Goal: Information Seeking & Learning: Learn about a topic

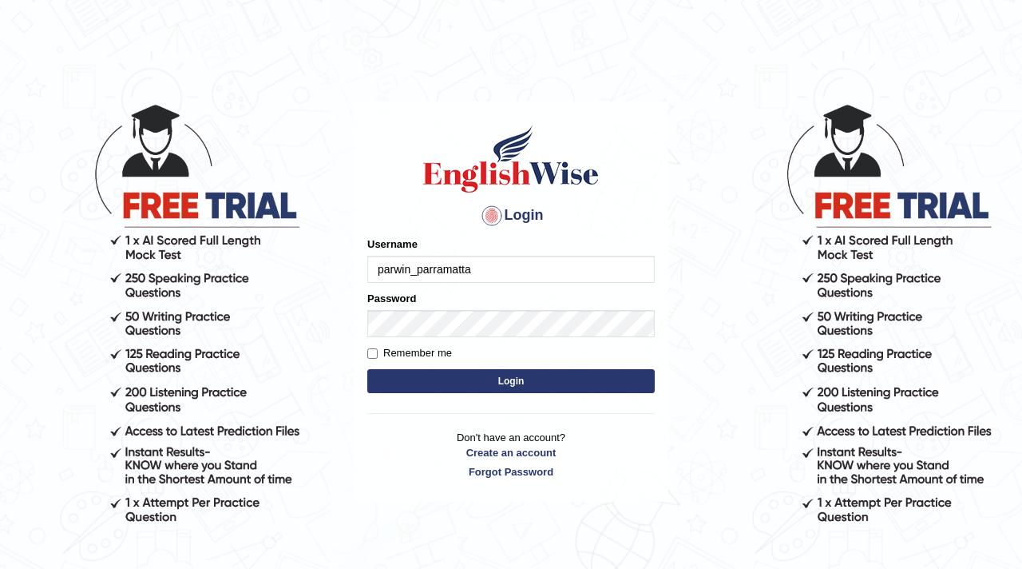
type input "parwin_parramatta"
click at [484, 380] on button "Login" at bounding box center [511, 381] width 288 height 24
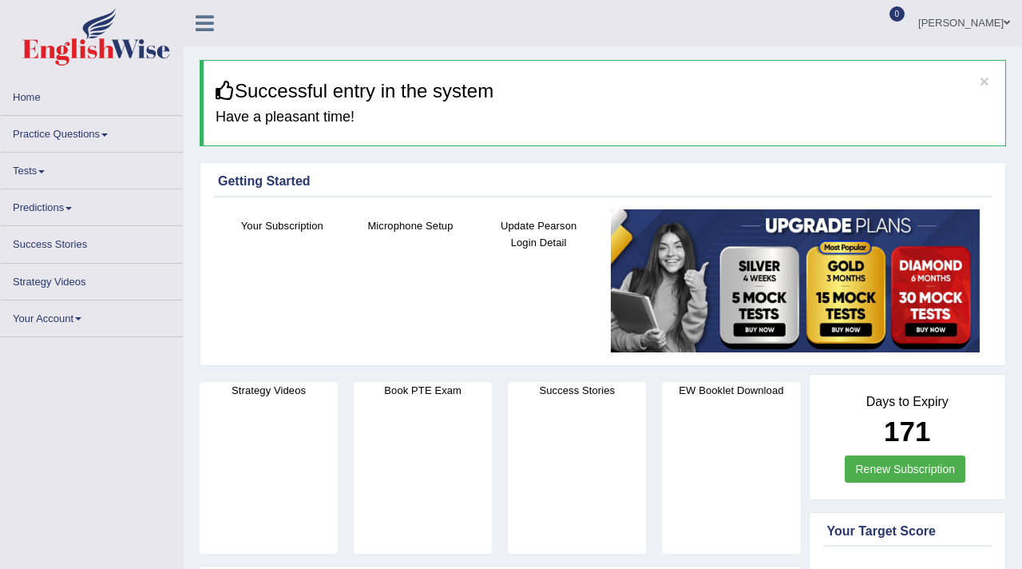
click at [42, 171] on link "Tests" at bounding box center [92, 168] width 182 height 31
click at [44, 169] on link "Tests" at bounding box center [92, 168] width 182 height 31
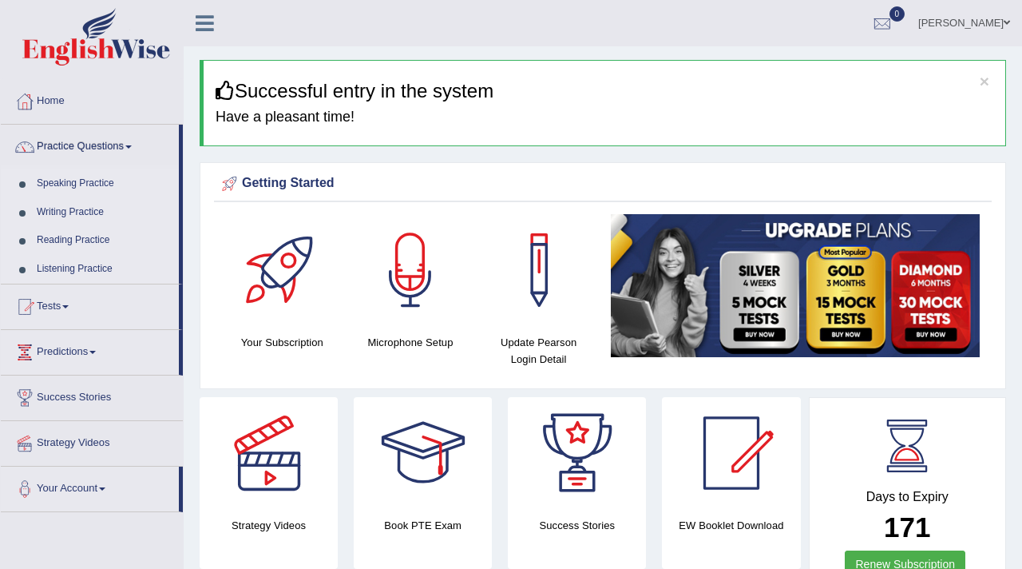
click at [101, 184] on link "Speaking Practice" at bounding box center [104, 183] width 149 height 29
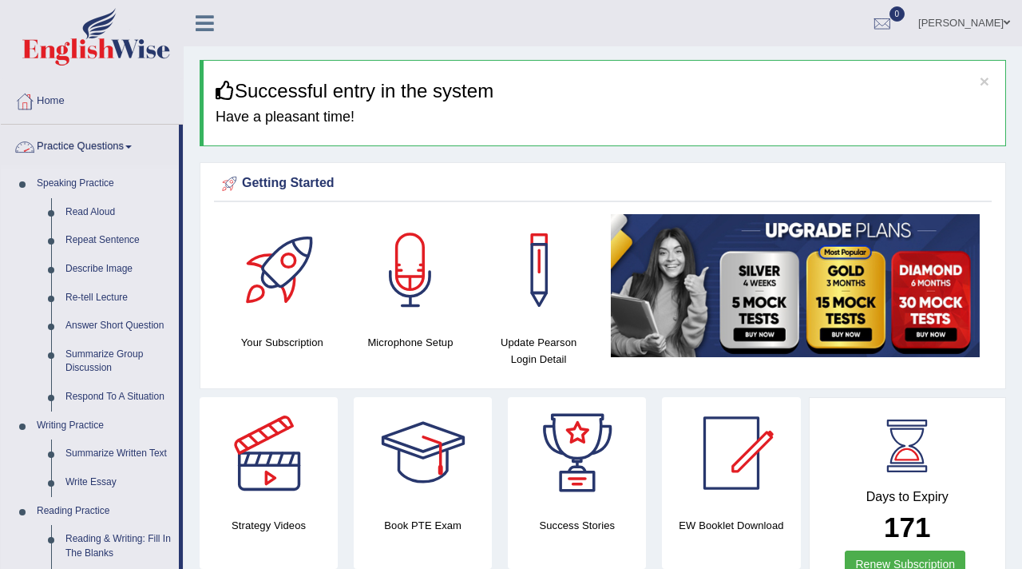
click at [131, 145] on link "Practice Questions" at bounding box center [90, 145] width 178 height 40
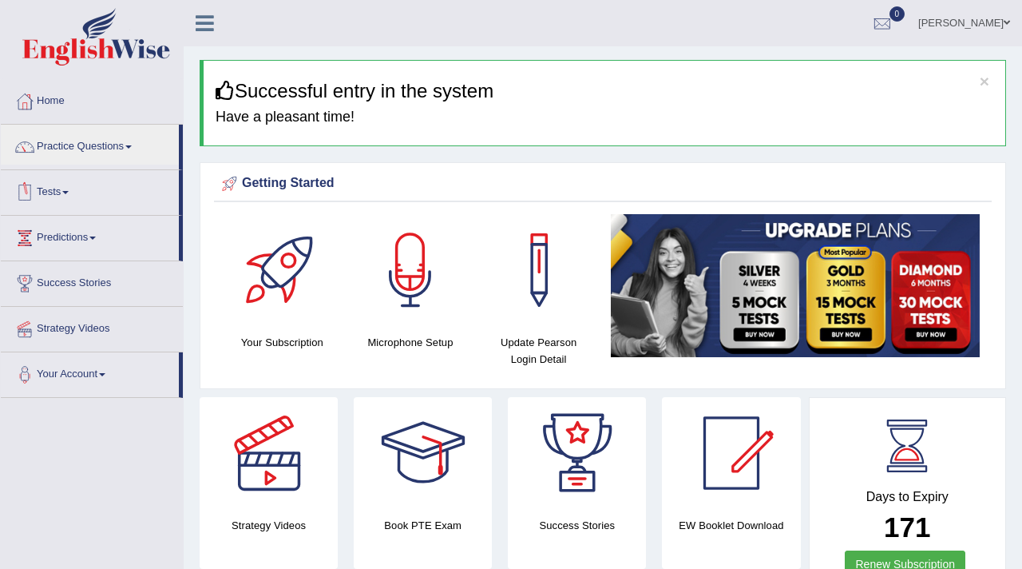
click at [69, 191] on span at bounding box center [65, 192] width 6 height 3
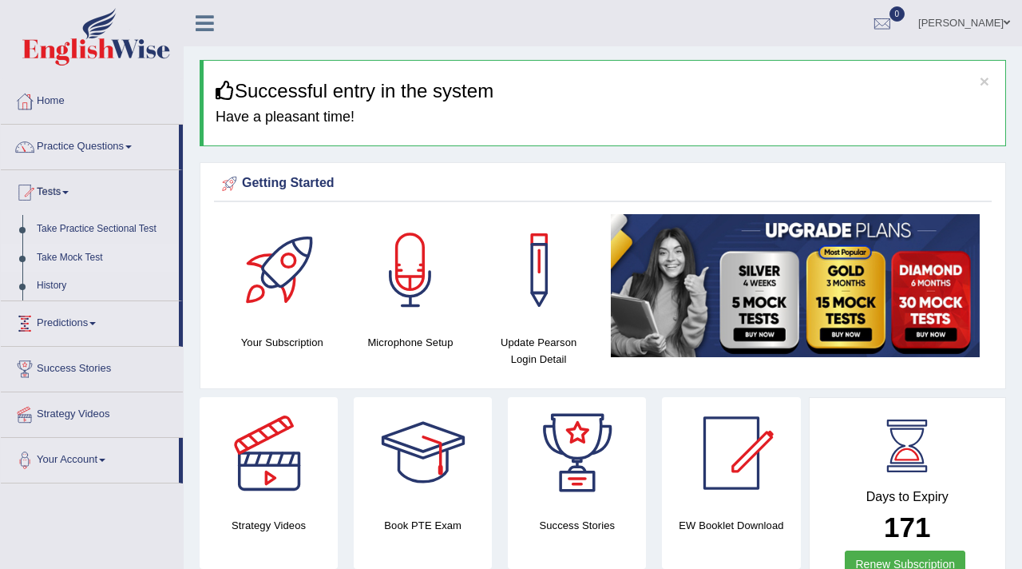
click at [97, 256] on link "Take Mock Test" at bounding box center [104, 258] width 149 height 29
click at [91, 259] on link "Take Mock Test" at bounding box center [104, 258] width 149 height 29
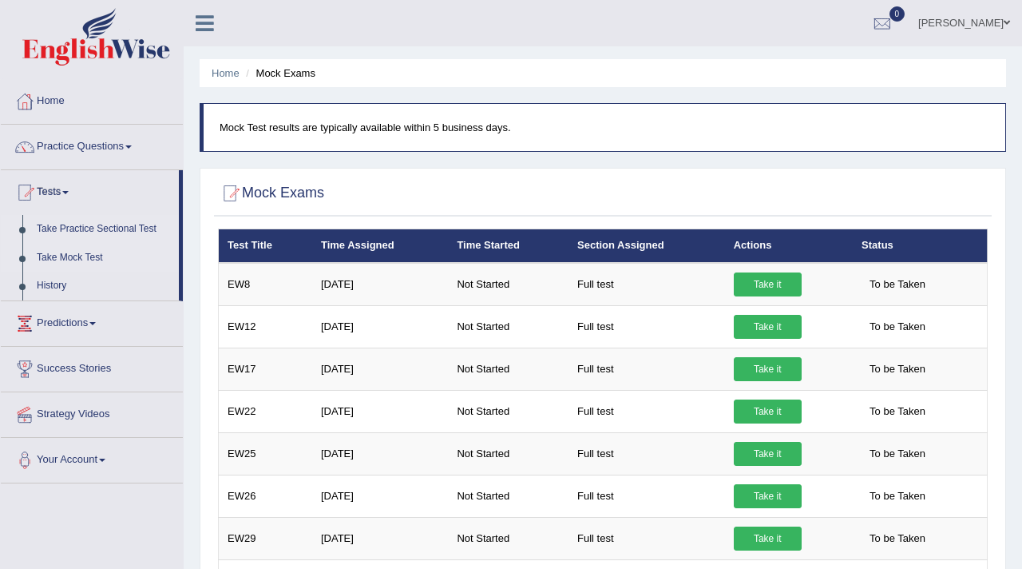
click at [91, 231] on link "Take Practice Sectional Test" at bounding box center [104, 229] width 149 height 29
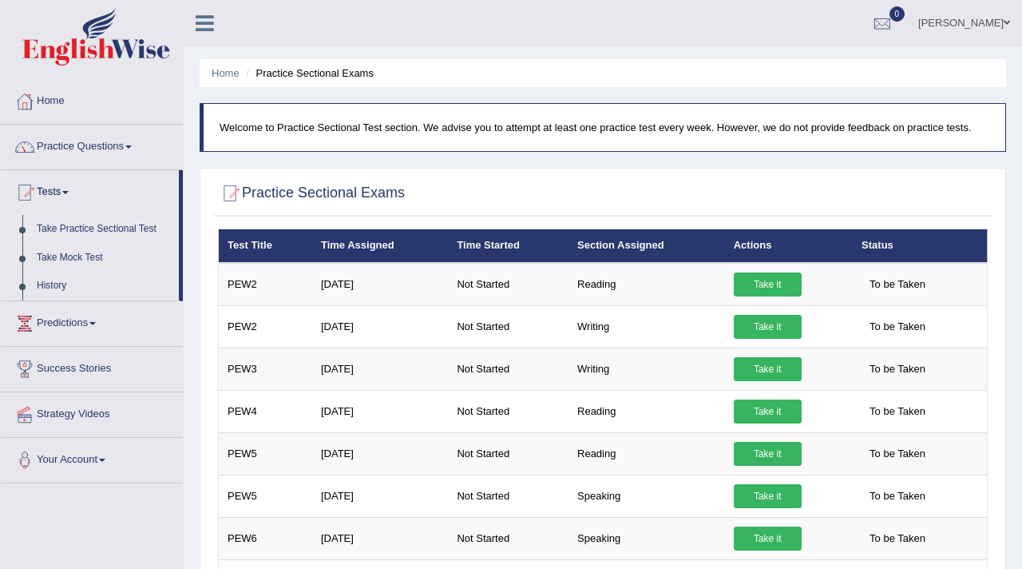
click at [84, 234] on link "Take Practice Sectional Test" at bounding box center [104, 229] width 149 height 29
click at [81, 145] on link "Practice Questions" at bounding box center [92, 145] width 182 height 40
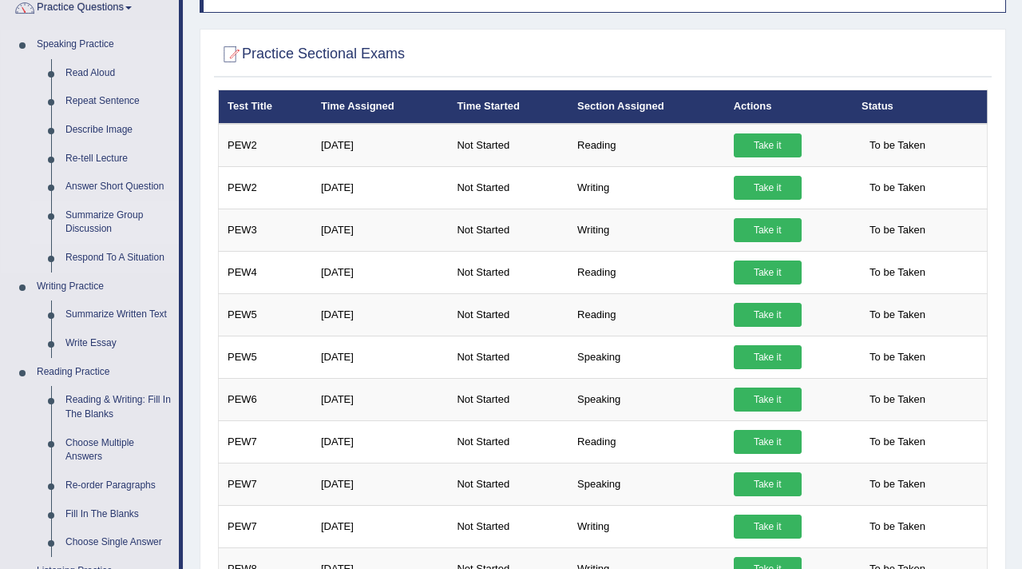
scroll to position [149, 0]
